Goal: Information Seeking & Learning: Learn about a topic

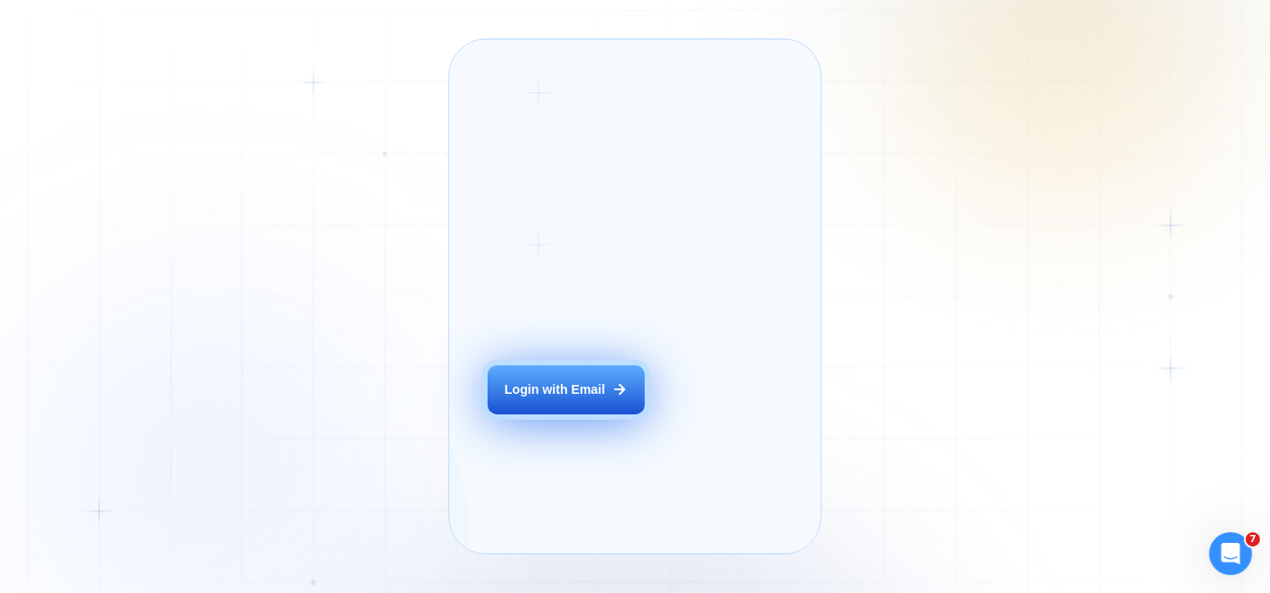
click at [557, 415] on button "Login with Email" at bounding box center [566, 389] width 157 height 49
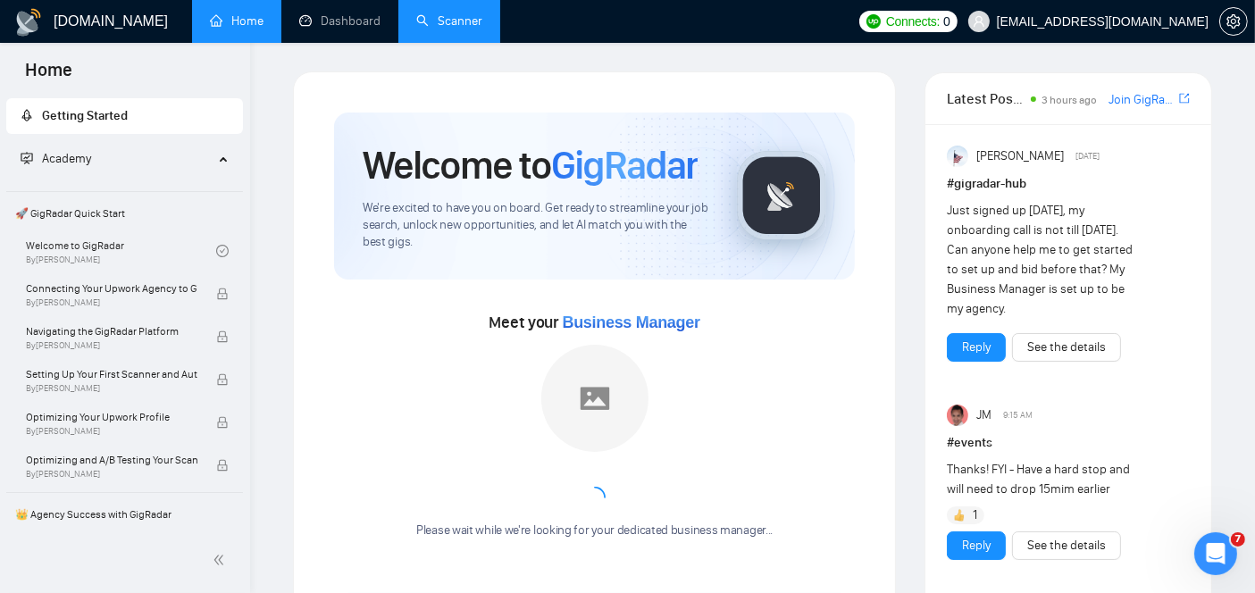
click at [472, 20] on link "Scanner" at bounding box center [449, 20] width 66 height 15
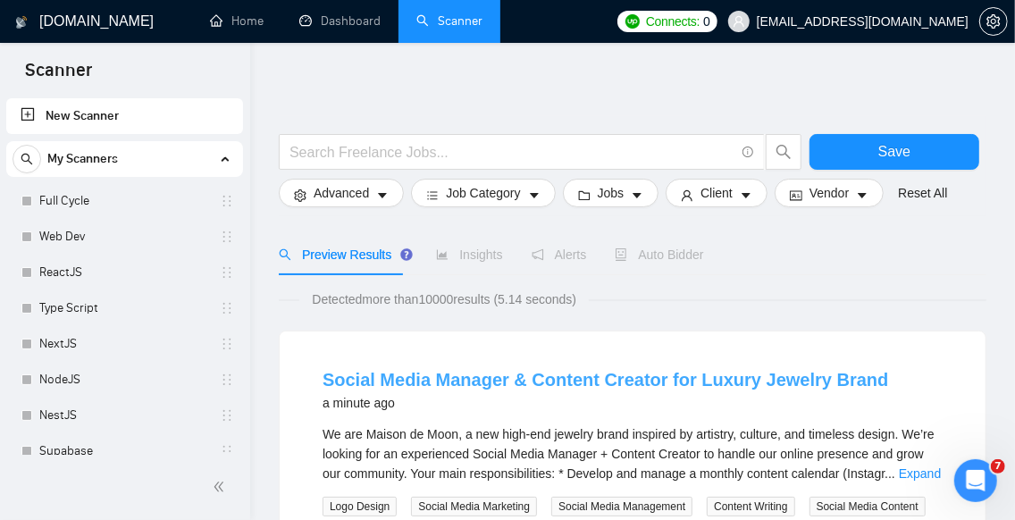
click at [462, 384] on link "Social Media Manager & Content Creator for Luxury Jewelry Brand" at bounding box center [604, 380] width 565 height 20
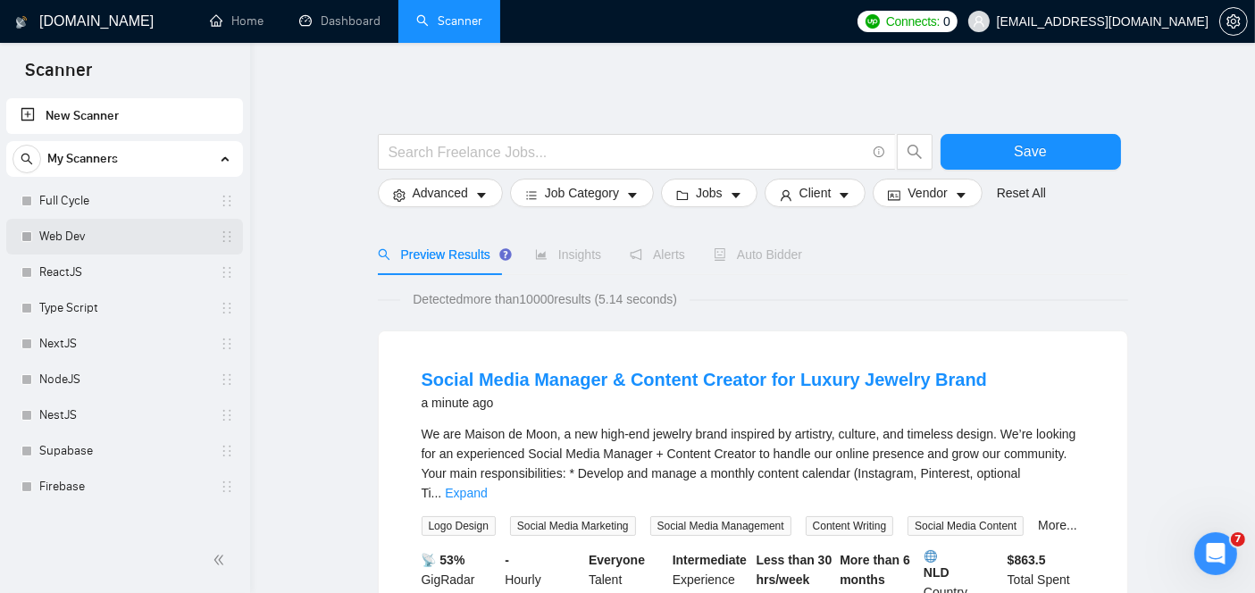
click at [70, 241] on link "Web Dev" at bounding box center [124, 237] width 170 height 36
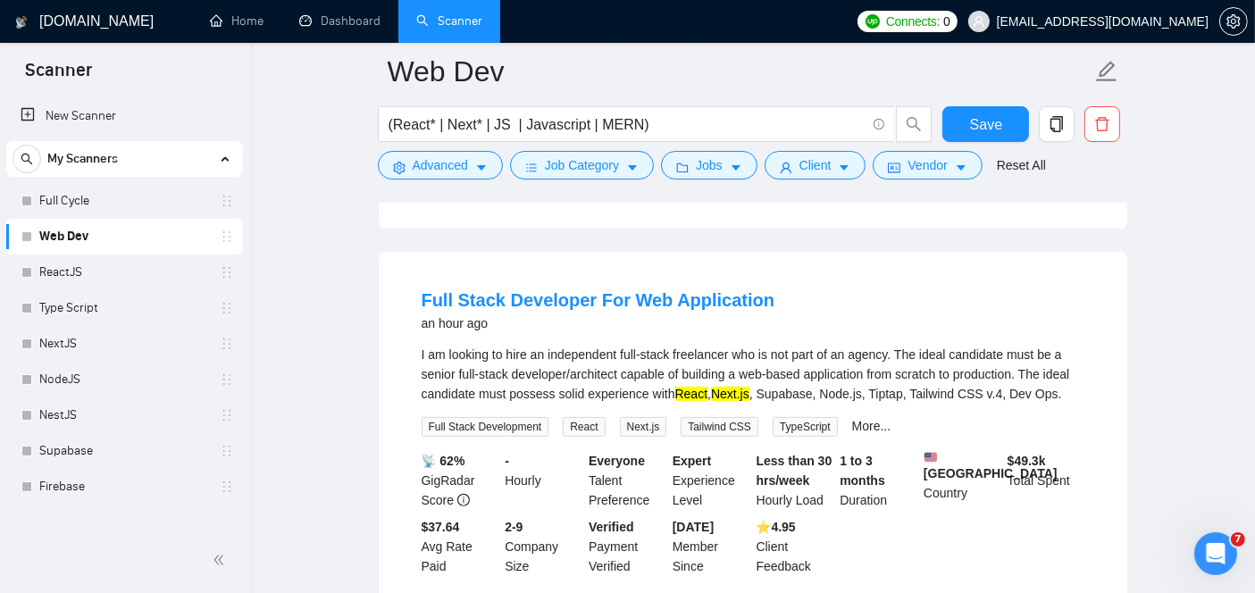
scroll to position [522, 0]
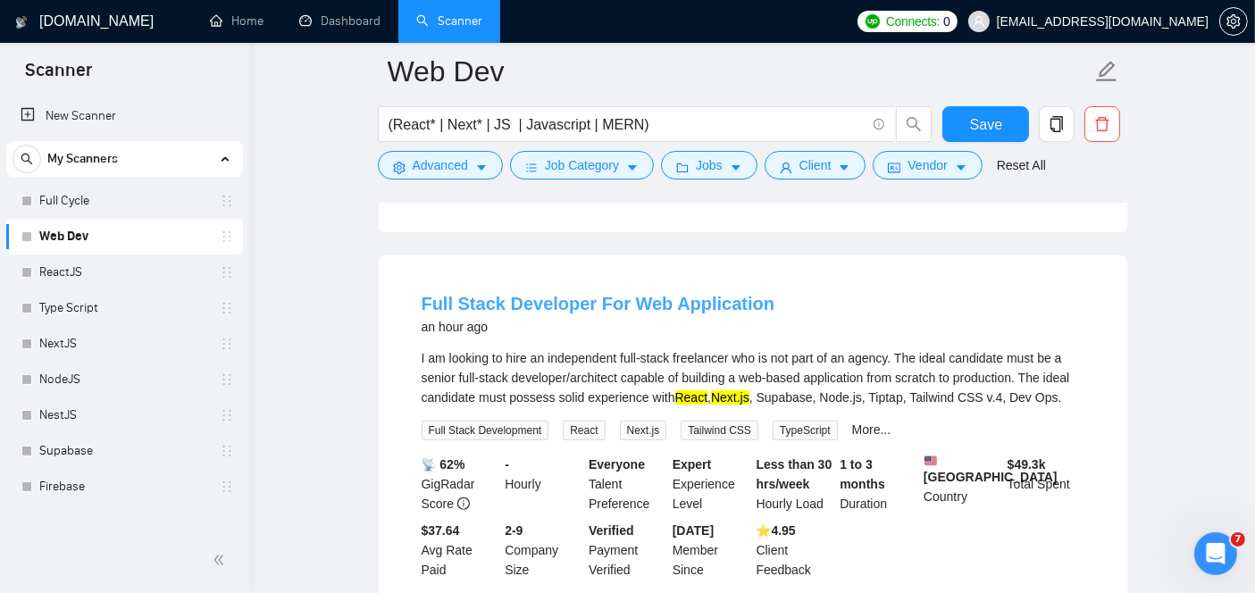
click at [512, 294] on link "Full Stack Developer For Web Application" at bounding box center [599, 304] width 354 height 20
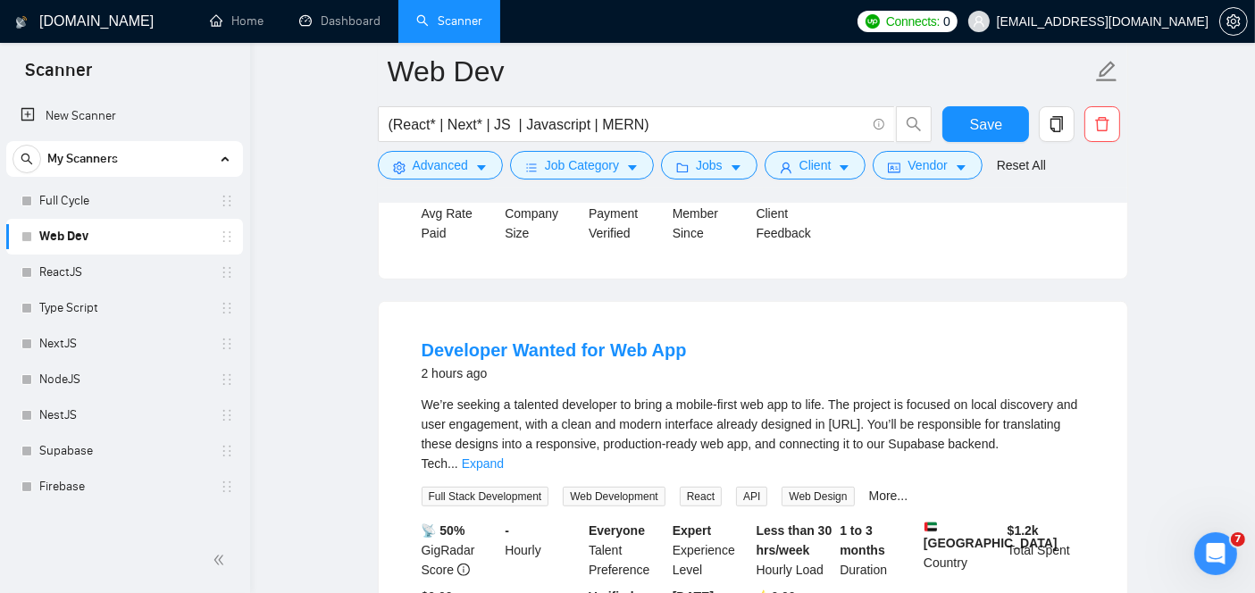
scroll to position [860, 0]
click at [523, 342] on link "Developer Wanted for Web App" at bounding box center [554, 349] width 265 height 20
click at [668, 343] on link "Developer Wanted for Web App" at bounding box center [554, 349] width 265 height 20
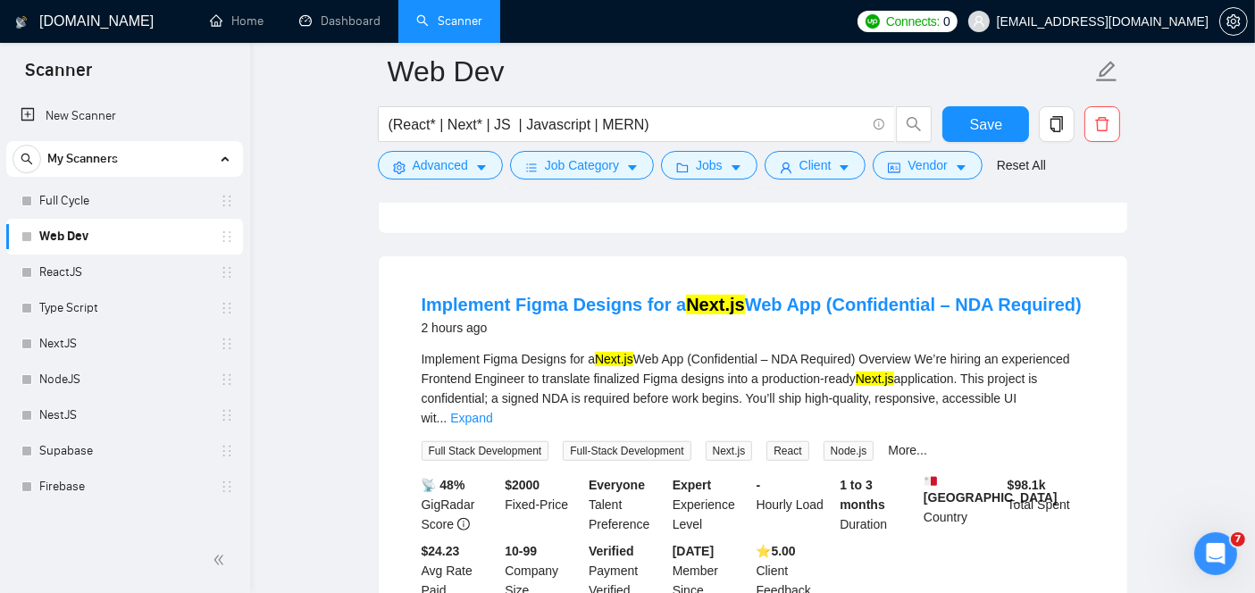
scroll to position [1309, 0]
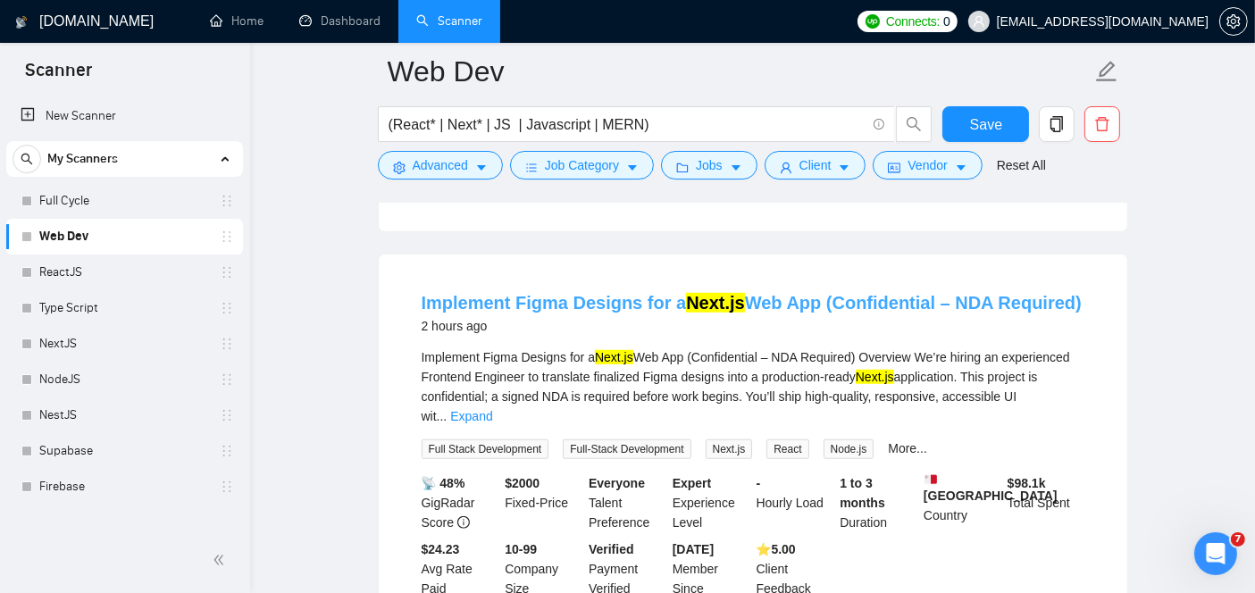
click at [549, 293] on link "Implement Figma Designs for a Next.js Web App (Confidential – NDA Required)" at bounding box center [752, 303] width 660 height 20
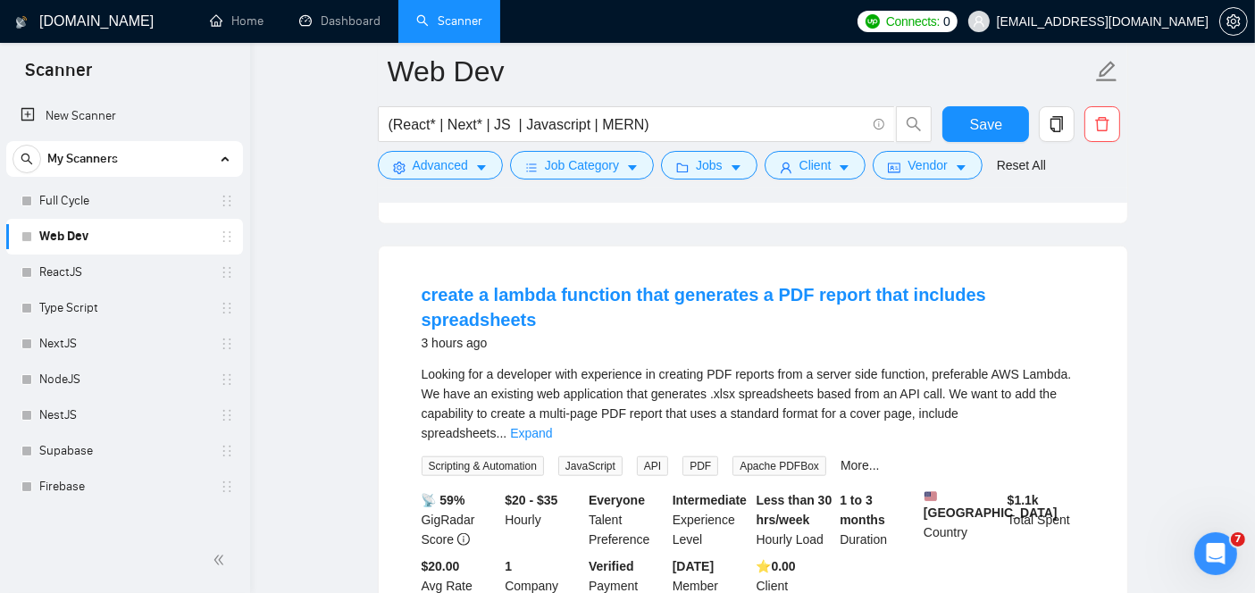
scroll to position [1711, 0]
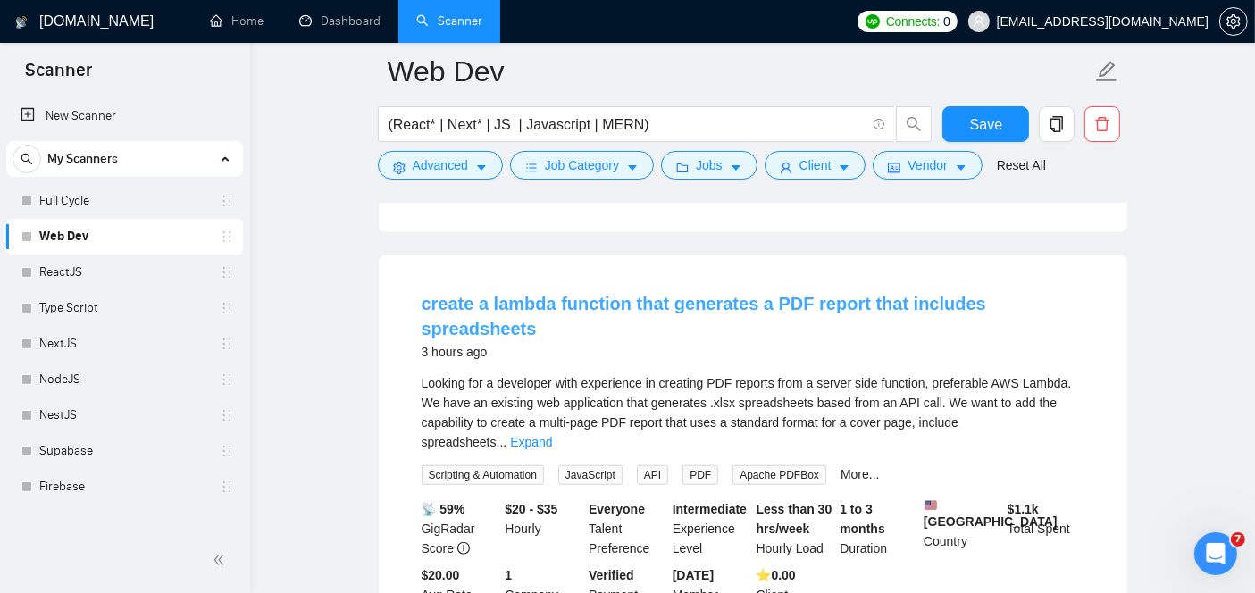
click at [525, 294] on link "create a lambda function that generates a PDF report that includes spreadsheets" at bounding box center [704, 316] width 565 height 45
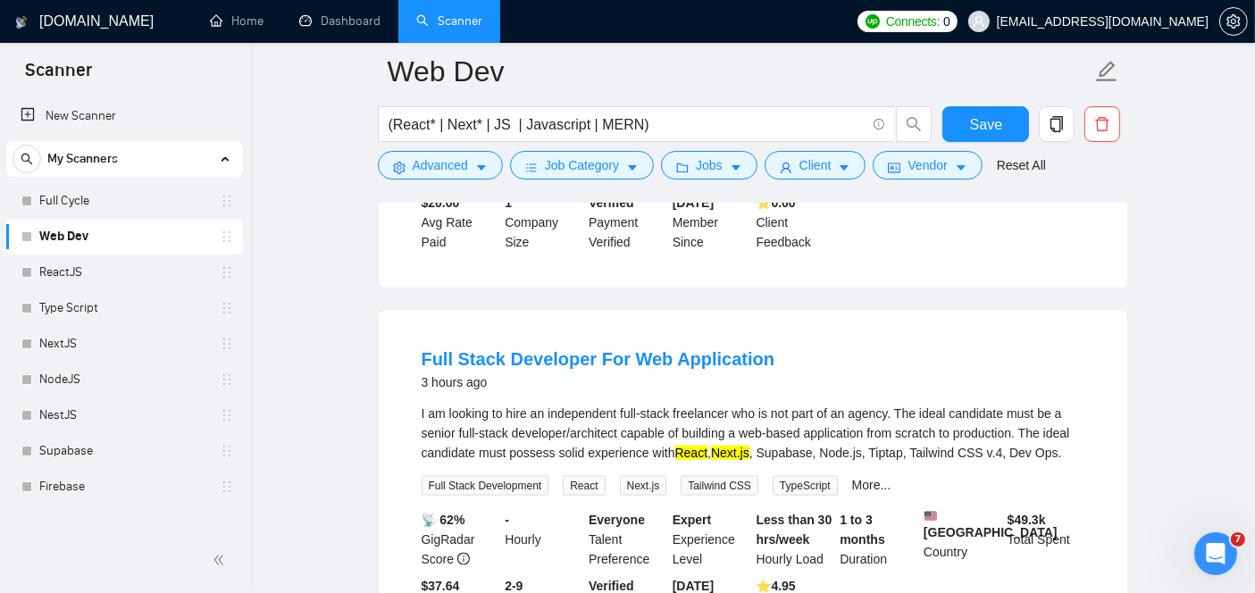
scroll to position [2080, 0]
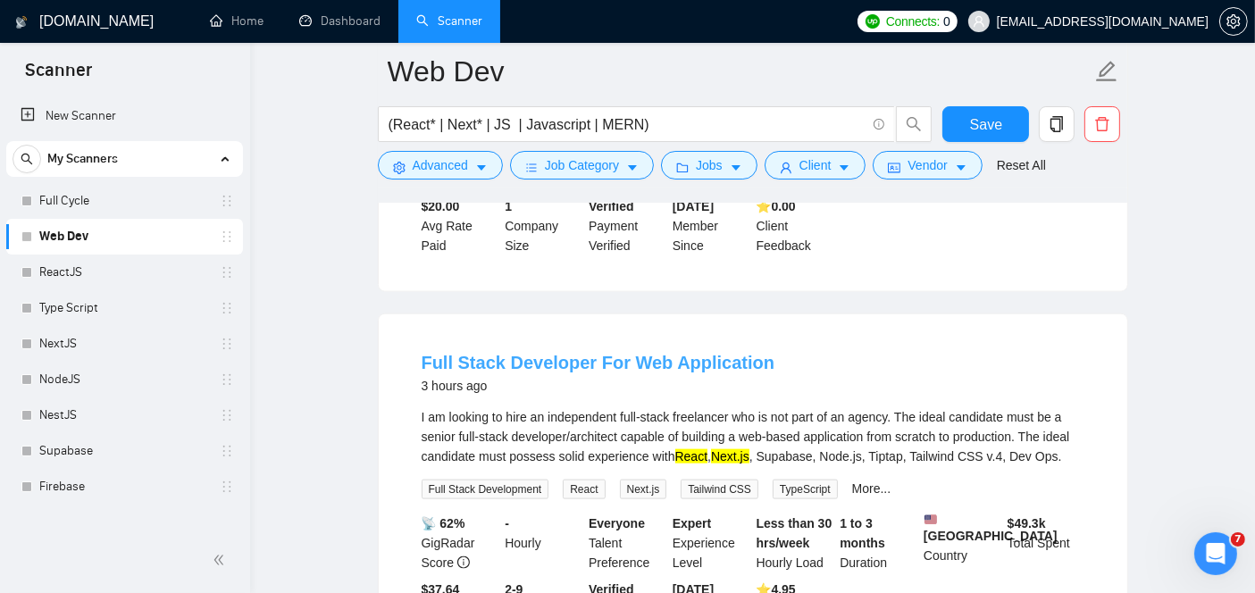
click at [574, 353] on link "Full Stack Developer For Web Application" at bounding box center [599, 363] width 354 height 20
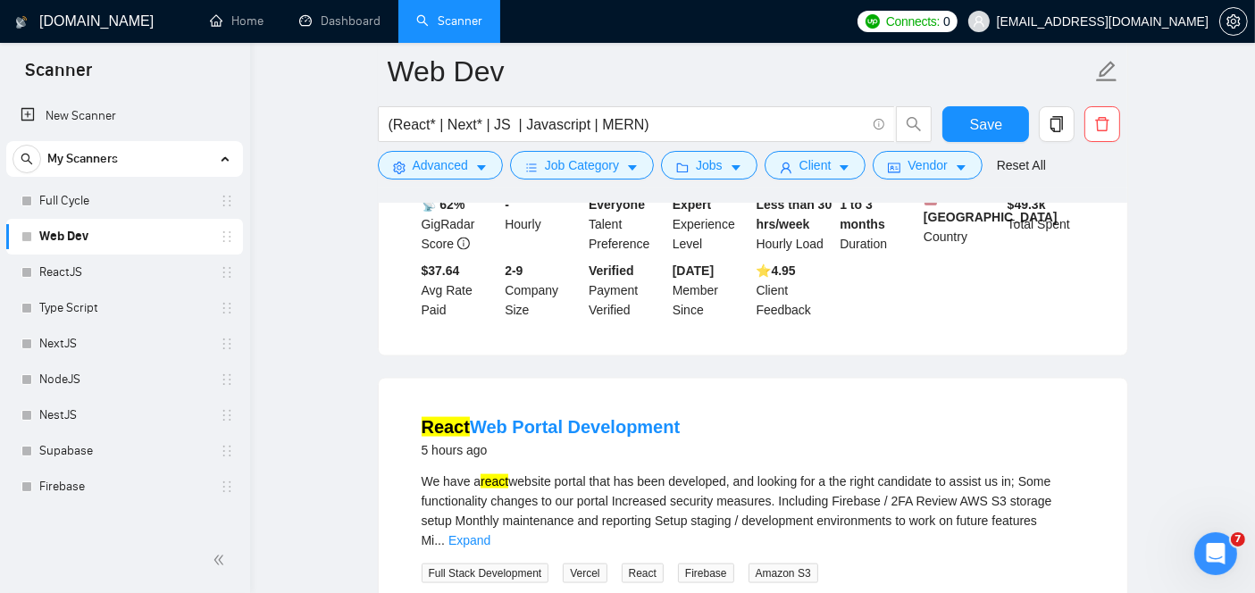
scroll to position [2411, 0]
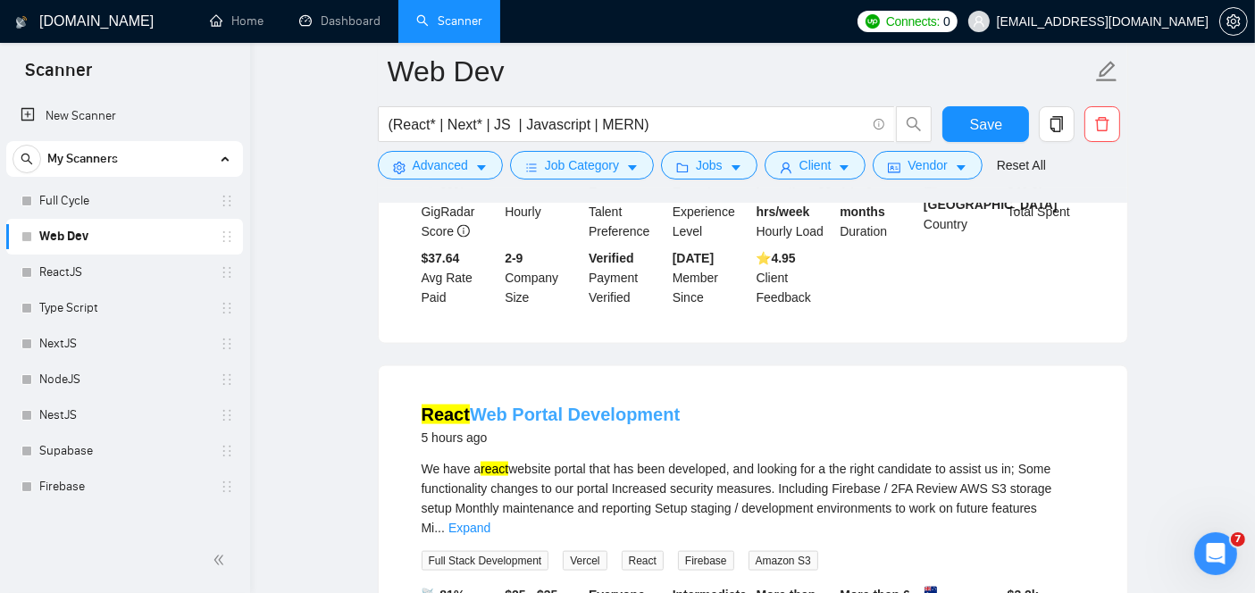
click at [508, 405] on link "React Web Portal Development" at bounding box center [551, 415] width 259 height 20
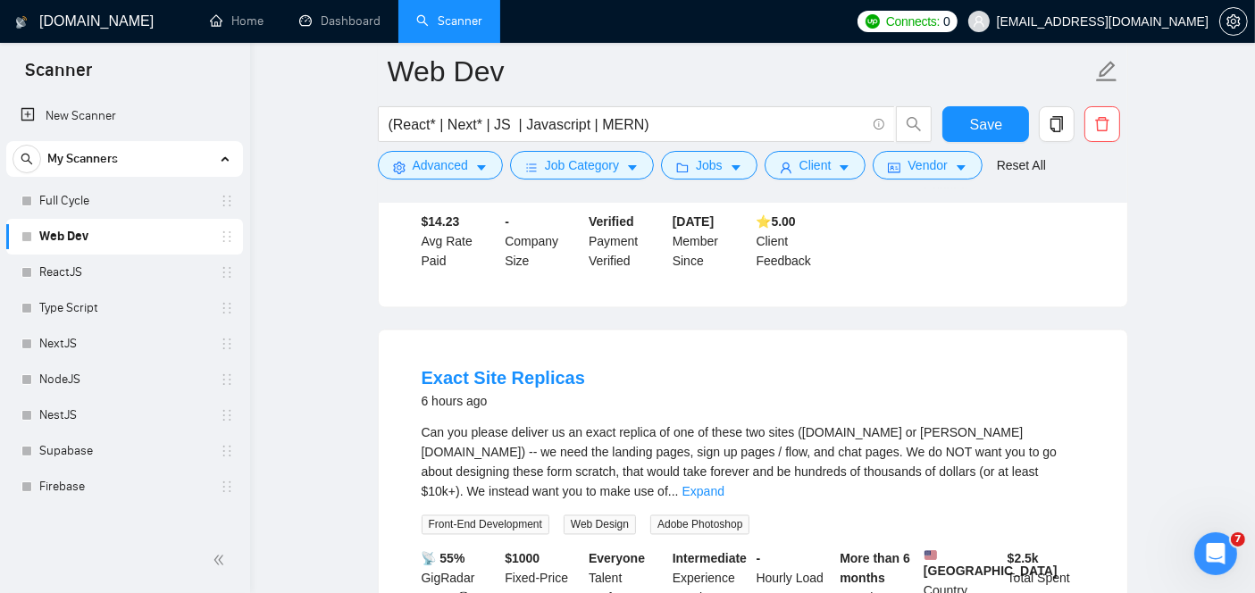
scroll to position [3244, 0]
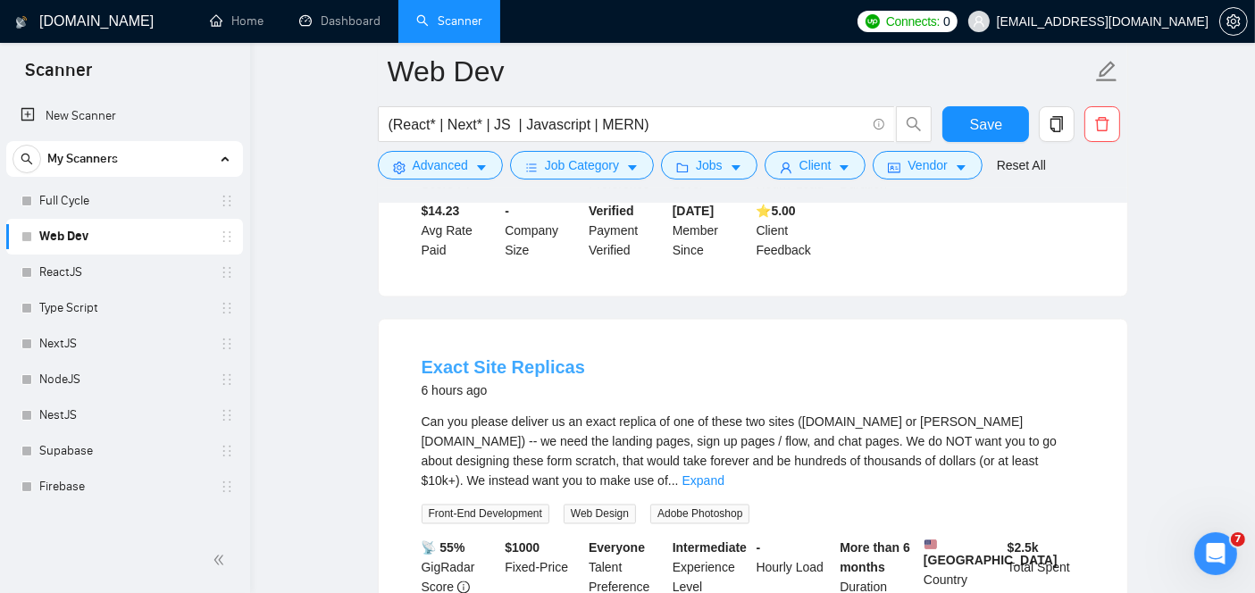
click at [475, 358] on link "Exact Site Replicas" at bounding box center [503, 368] width 163 height 20
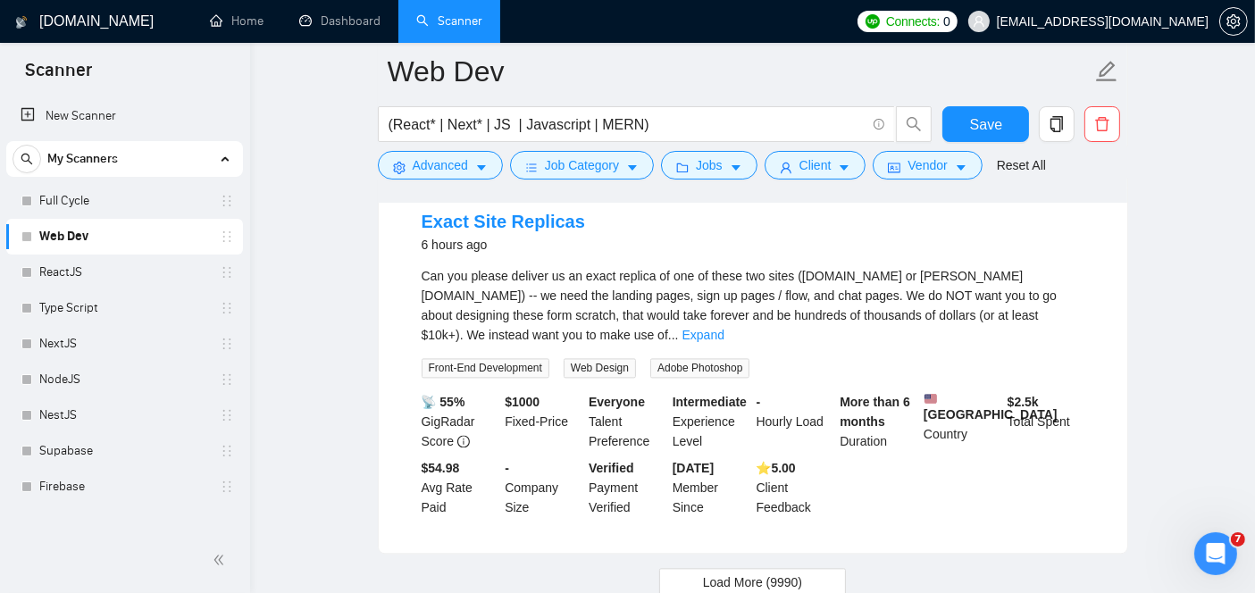
scroll to position [3833, 0]
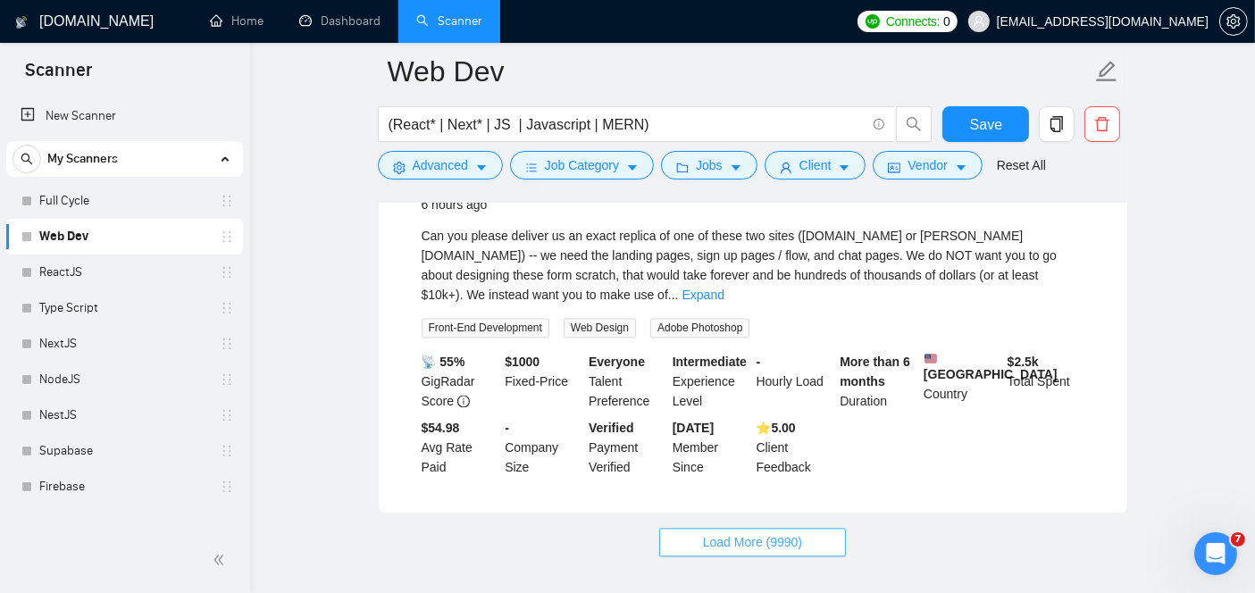
click at [785, 532] on span "Load More (9990)" at bounding box center [752, 542] width 99 height 20
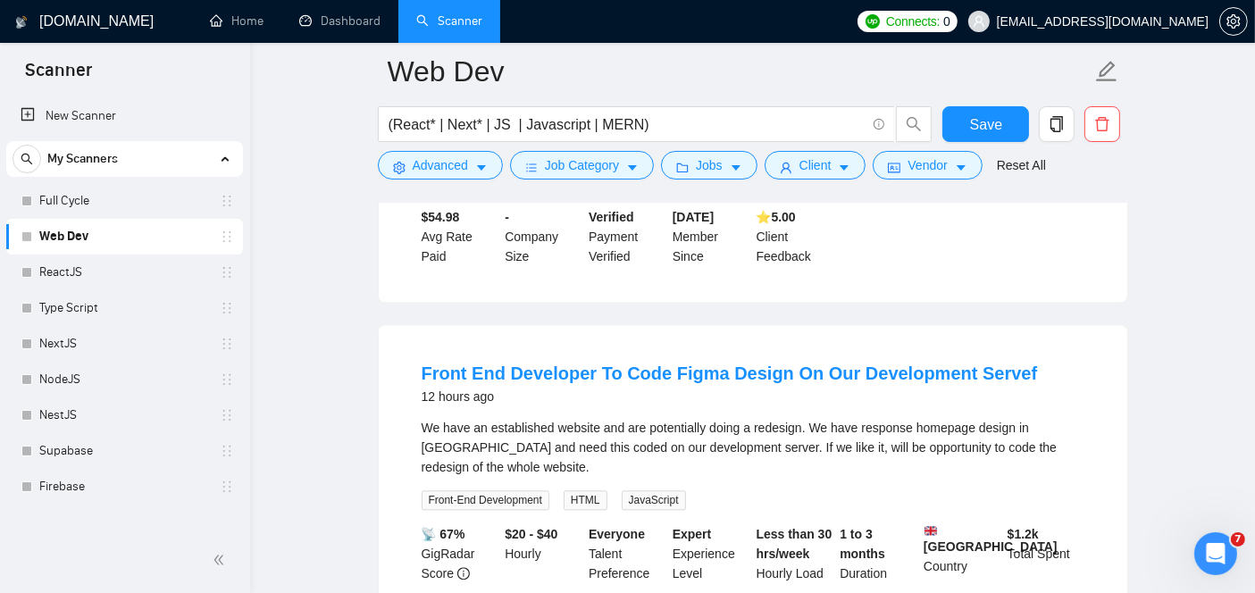
scroll to position [4058, 0]
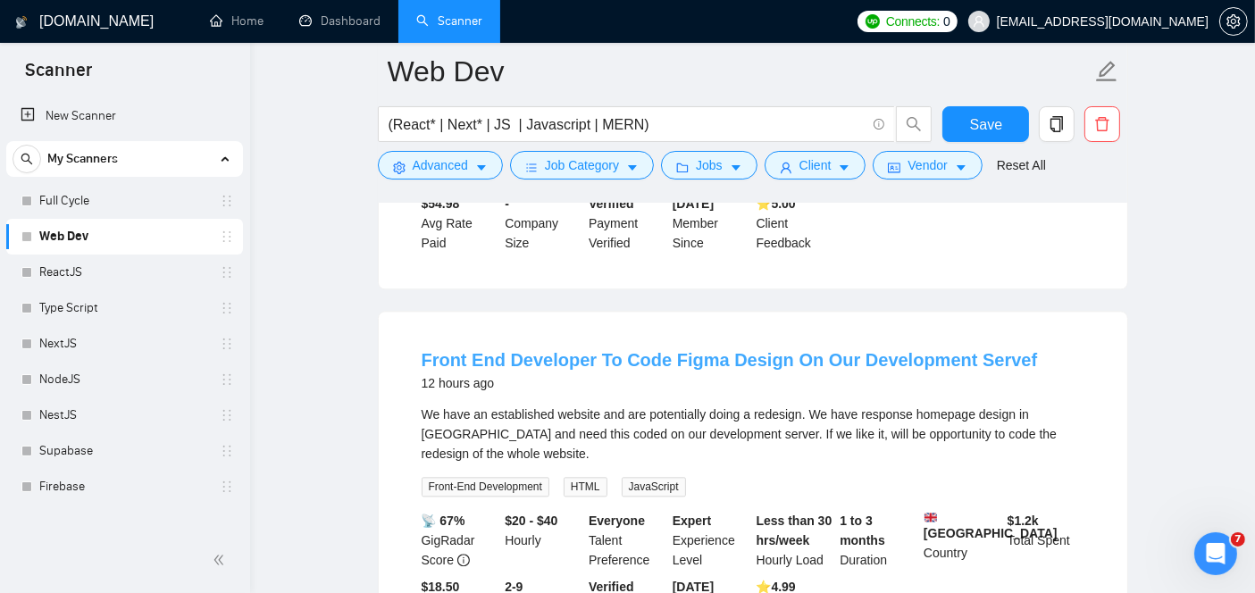
click at [606, 350] on link "Front End Developer To Code Figma Design On Our Development Servef" at bounding box center [730, 360] width 616 height 20
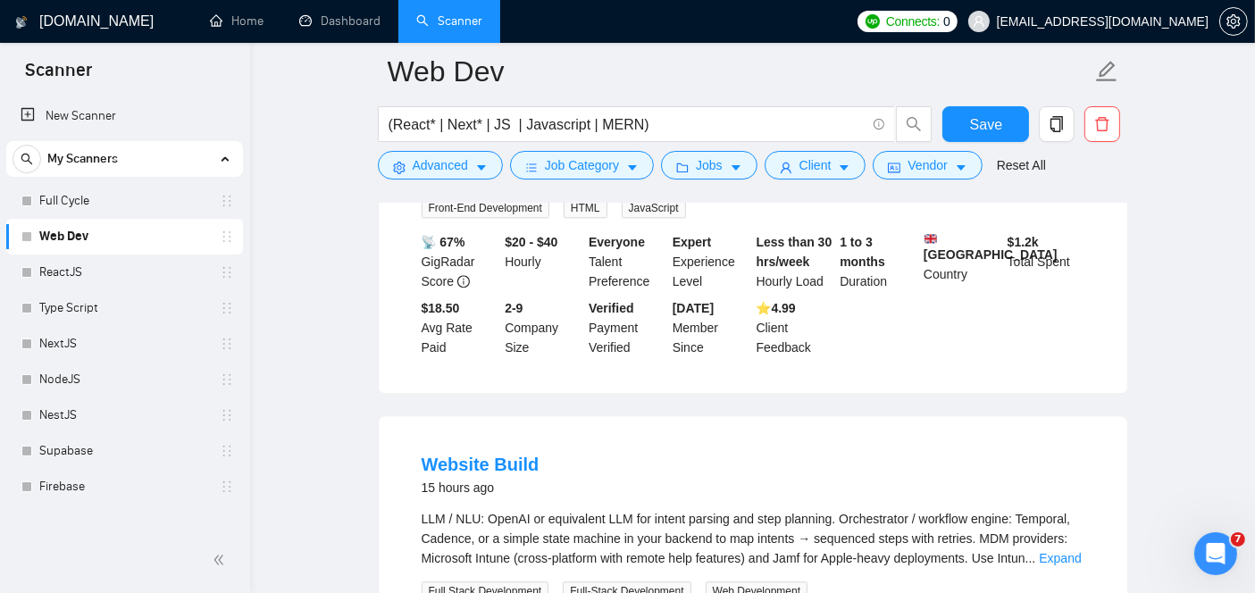
scroll to position [4337, 0]
click at [489, 454] on link "Website Build" at bounding box center [481, 464] width 118 height 20
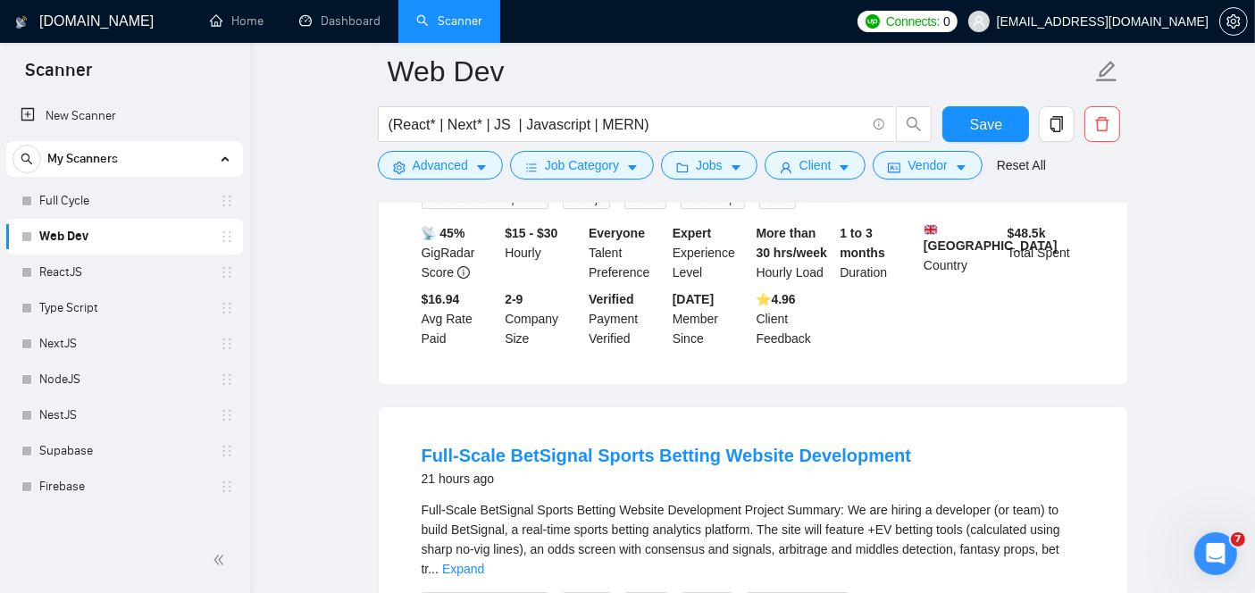
scroll to position [5918, 0]
click at [714, 445] on link "Full-Scale BetSignal Sports Betting Website Development" at bounding box center [667, 455] width 490 height 20
click at [600, 445] on link "Full-Scale BetSignal Sports Betting Website Development" at bounding box center [667, 455] width 490 height 20
click at [522, 445] on link "Full-Scale BetSignal Sports Betting Website Development" at bounding box center [667, 455] width 490 height 20
click at [484, 561] on link "Expand" at bounding box center [463, 568] width 42 height 14
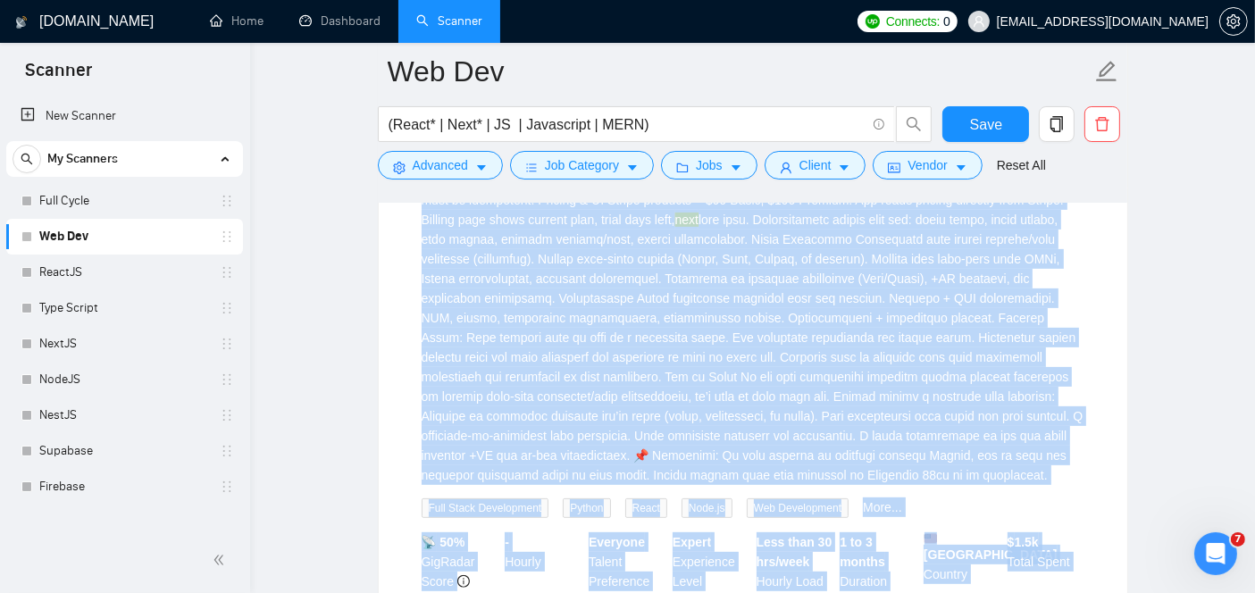
scroll to position [7415, 0]
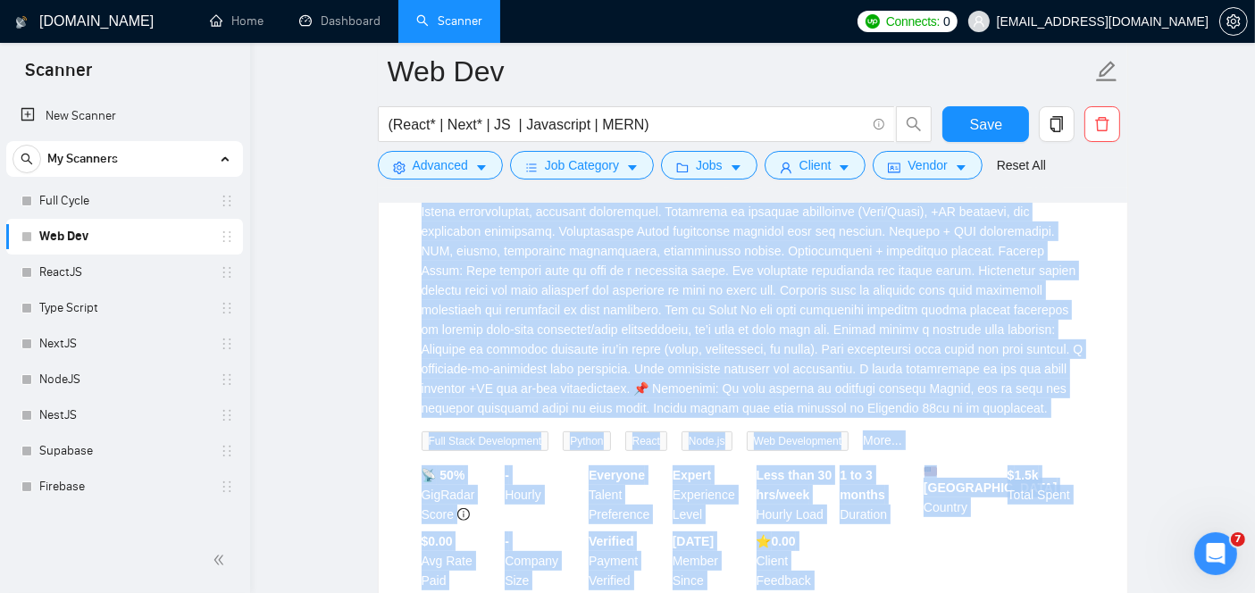
drag, startPoint x: 418, startPoint y: 339, endPoint x: 1059, endPoint y: 263, distance: 645.1
copy div "Full-Scale BetSignal Sports Betting Website Development Project Summary: We are…"
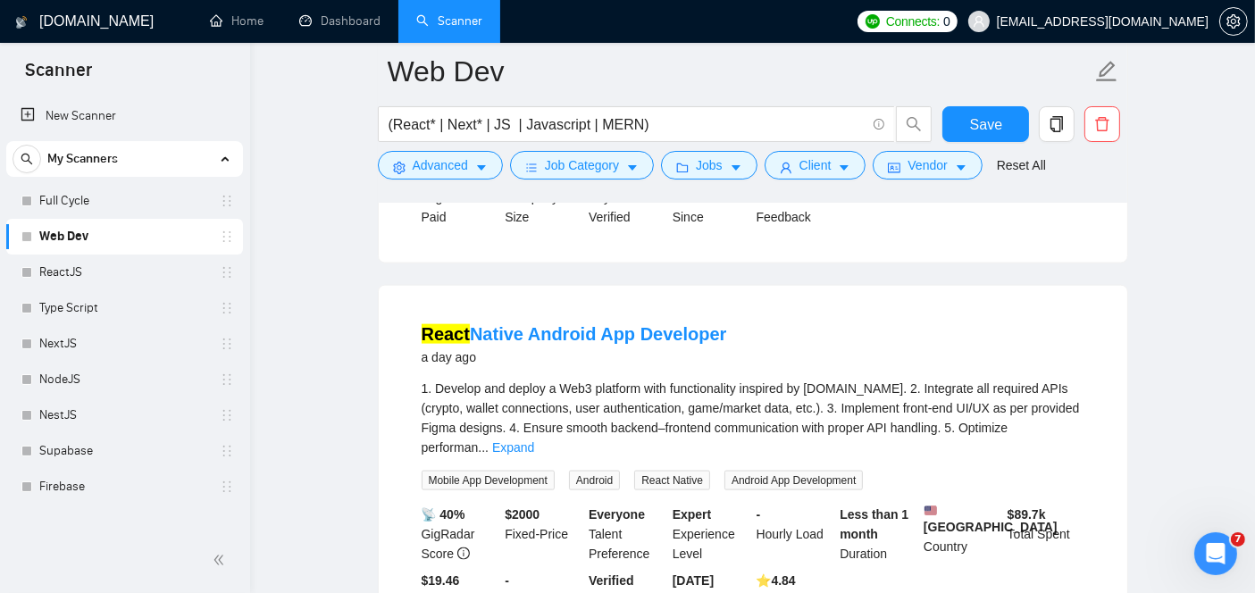
scroll to position [9014, 0]
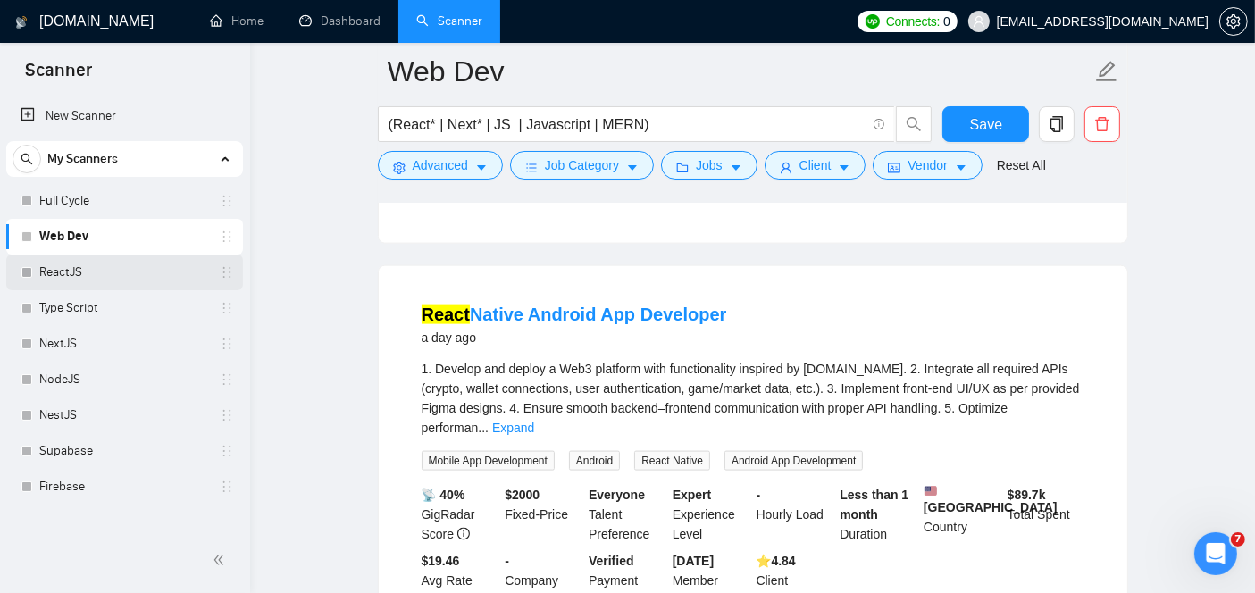
click at [71, 269] on link "ReactJS" at bounding box center [124, 273] width 170 height 36
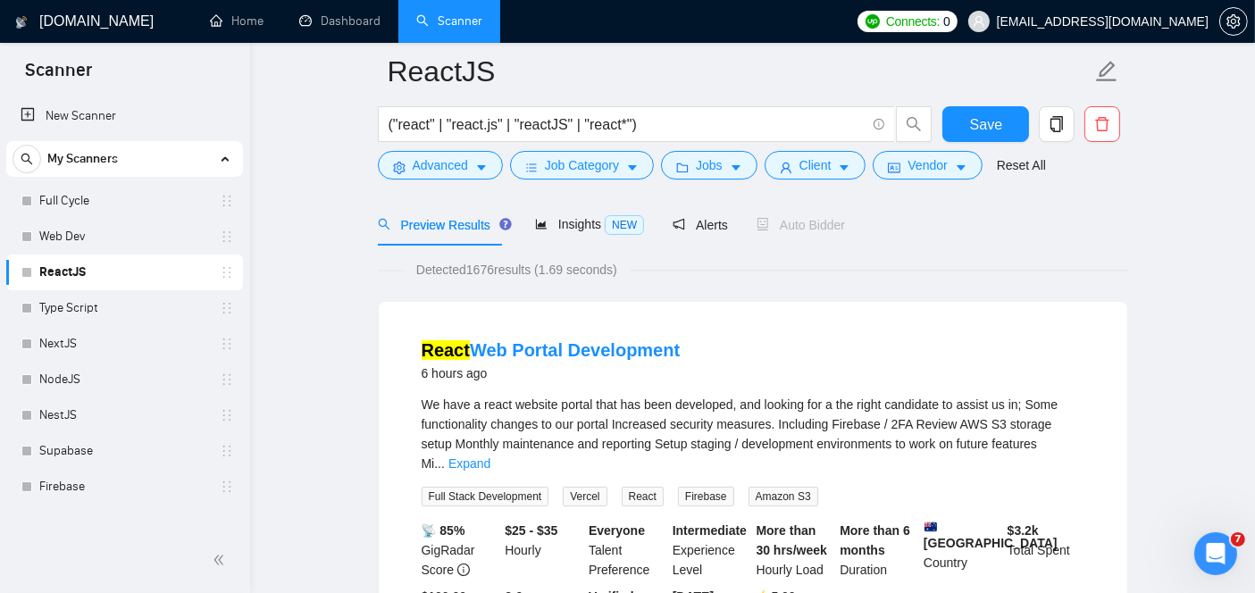
scroll to position [125, 0]
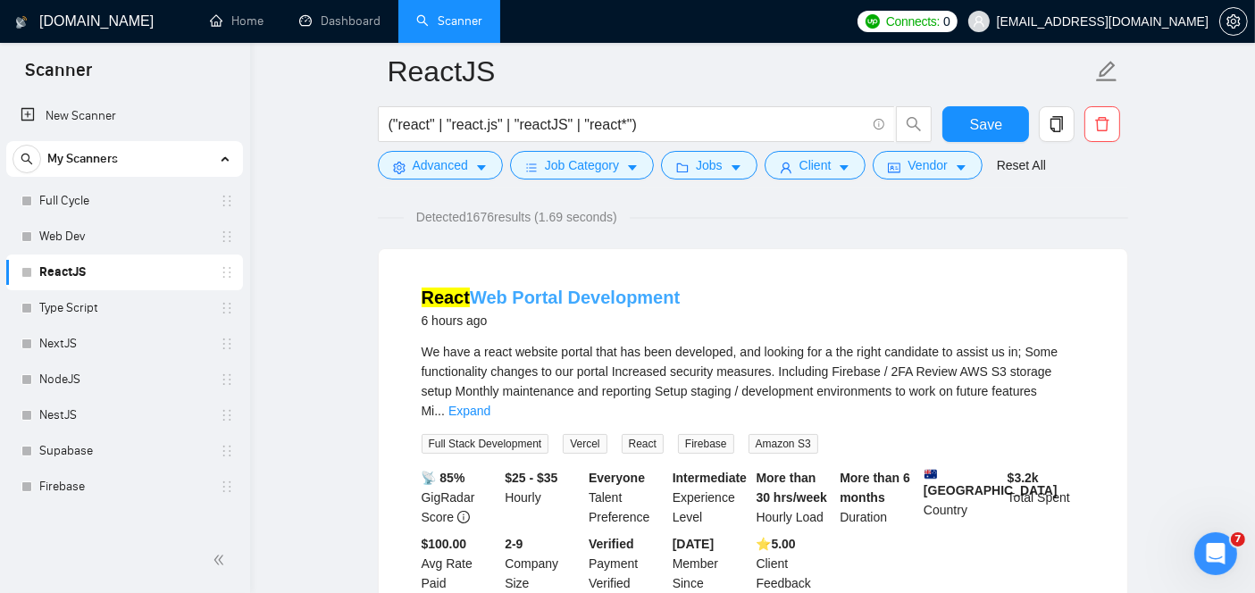
click at [488, 302] on link "React Web Portal Development" at bounding box center [551, 298] width 259 height 20
click at [557, 300] on link "React Web Portal Development" at bounding box center [551, 298] width 259 height 20
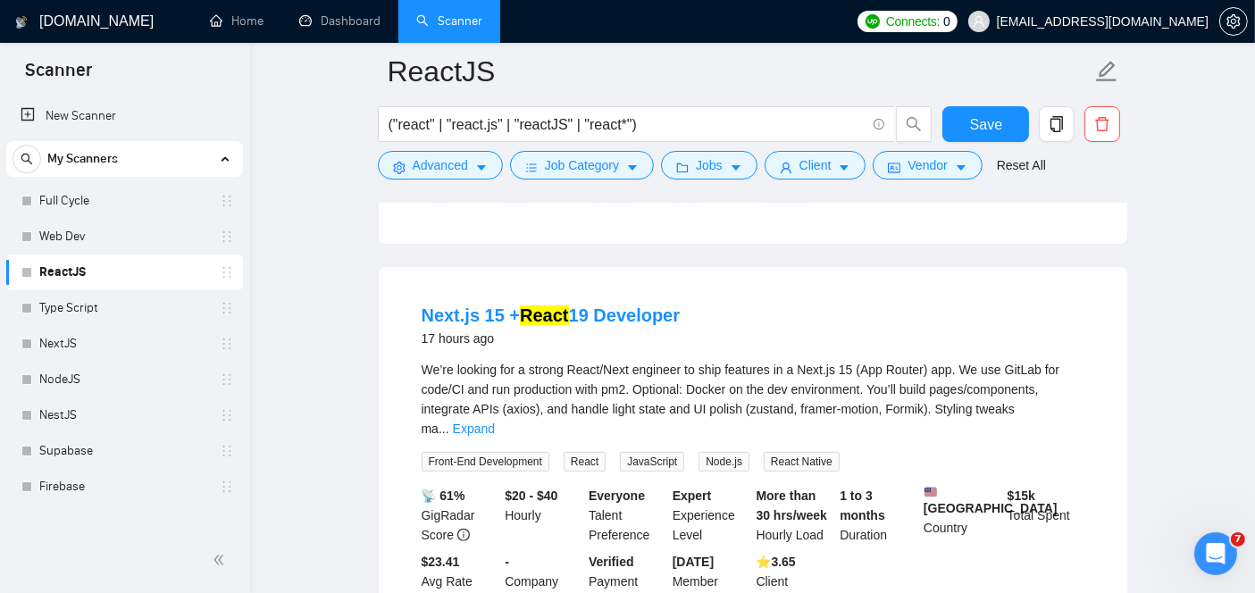
scroll to position [511, 0]
click at [500, 305] on link "Next.js 15 + React 19 Developer" at bounding box center [551, 315] width 259 height 20
